Goal: Find specific page/section: Find specific page/section

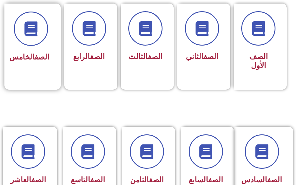
scroll to position [177, 0]
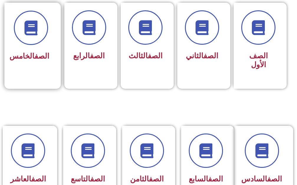
click at [47, 61] on h3 "الصف الخامس" at bounding box center [30, 56] width 37 height 9
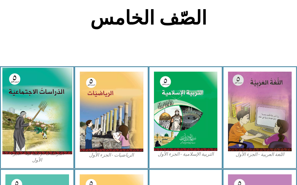
scroll to position [207, 0]
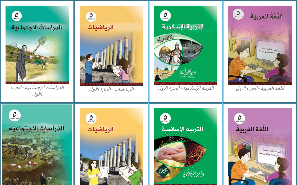
click at [33, 115] on img at bounding box center [37, 147] width 70 height 86
click at [33, 116] on img at bounding box center [37, 147] width 70 height 86
click at [31, 116] on img at bounding box center [37, 147] width 70 height 86
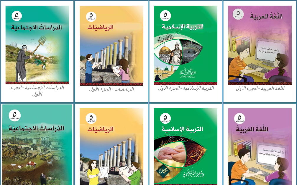
click at [31, 116] on img at bounding box center [37, 147] width 70 height 86
click at [31, 115] on img at bounding box center [37, 147] width 70 height 86
click at [32, 114] on img at bounding box center [37, 147] width 70 height 86
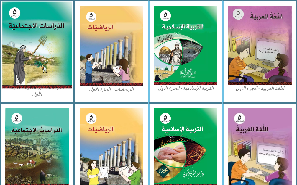
click at [48, 54] on img at bounding box center [37, 44] width 70 height 87
drag, startPoint x: 48, startPoint y: 54, endPoint x: 37, endPoint y: 49, distance: 12.5
click at [37, 49] on img at bounding box center [37, 44] width 70 height 87
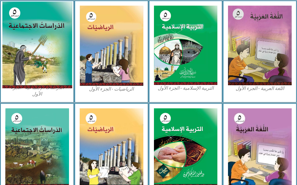
click at [37, 49] on img at bounding box center [37, 44] width 70 height 87
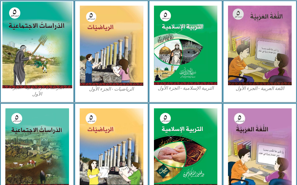
click at [37, 49] on img at bounding box center [37, 44] width 70 height 87
drag, startPoint x: 37, startPoint y: 49, endPoint x: 35, endPoint y: 67, distance: 18.2
click at [37, 55] on img at bounding box center [37, 44] width 70 height 87
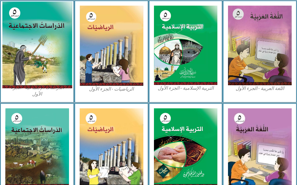
click at [35, 67] on img at bounding box center [37, 44] width 70 height 87
click at [58, 58] on img at bounding box center [37, 44] width 70 height 87
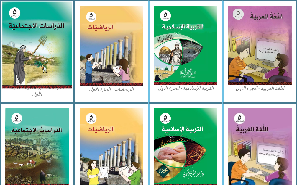
click at [58, 58] on img at bounding box center [37, 44] width 70 height 87
click at [58, 40] on img at bounding box center [37, 44] width 70 height 87
drag, startPoint x: 59, startPoint y: 40, endPoint x: 68, endPoint y: 36, distance: 10.2
click at [68, 36] on img at bounding box center [37, 44] width 70 height 87
drag, startPoint x: 38, startPoint y: 32, endPoint x: 35, endPoint y: 34, distance: 3.3
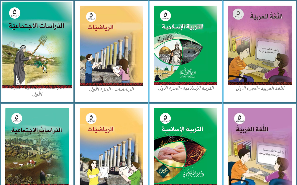
click at [38, 32] on img at bounding box center [37, 44] width 70 height 87
click at [21, 48] on img at bounding box center [37, 44] width 70 height 87
click at [21, 50] on img at bounding box center [37, 44] width 70 height 87
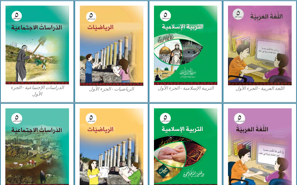
click at [1, 97] on div "الصّف الخامس اللغة العربية - الجزء الأول​ التربية الإسلامية - الجزء الأول الريا…" at bounding box center [148, 69] width 297 height 473
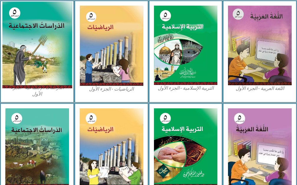
click at [31, 16] on img at bounding box center [37, 44] width 70 height 87
drag, startPoint x: 35, startPoint y: 23, endPoint x: 38, endPoint y: 27, distance: 5.0
click at [36, 25] on img at bounding box center [37, 44] width 70 height 87
click at [39, 30] on img at bounding box center [37, 44] width 70 height 87
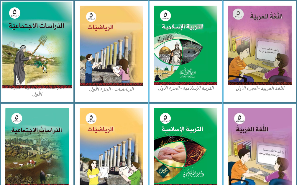
click at [38, 30] on img at bounding box center [37, 44] width 70 height 87
click at [35, 32] on img at bounding box center [37, 44] width 70 height 87
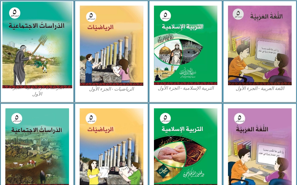
click at [34, 32] on img at bounding box center [37, 44] width 70 height 87
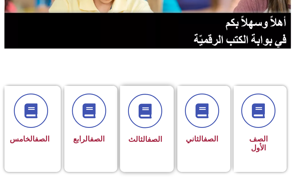
scroll to position [89, 0]
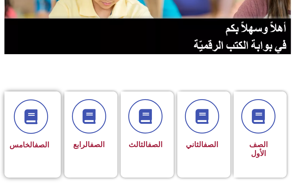
click at [35, 149] on span "الصف الخامس" at bounding box center [29, 144] width 40 height 9
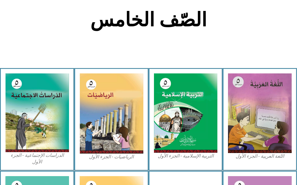
scroll to position [177, 0]
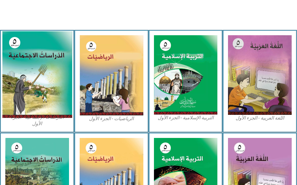
click at [40, 87] on img at bounding box center [37, 74] width 70 height 87
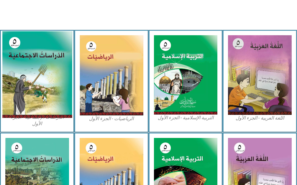
click at [41, 78] on img at bounding box center [37, 74] width 70 height 87
